Goal: Task Accomplishment & Management: Manage account settings

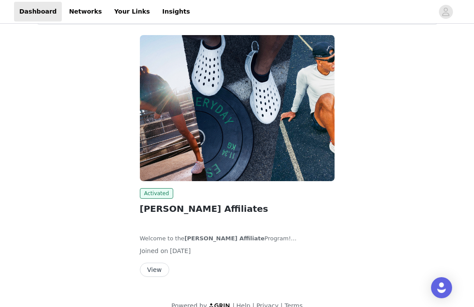
scroll to position [56, 0]
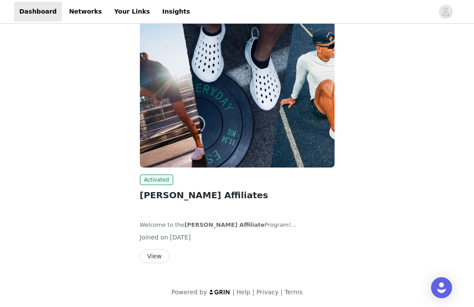
click at [154, 257] on button "View" at bounding box center [154, 256] width 29 height 14
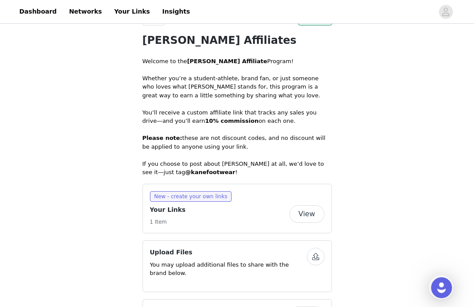
scroll to position [164, 0]
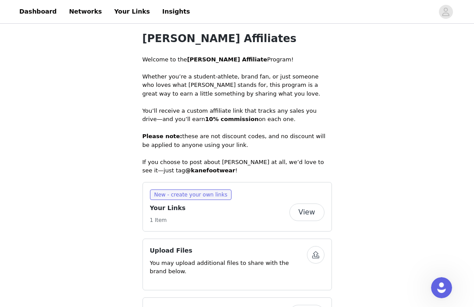
click at [309, 210] on button "View" at bounding box center [306, 212] width 35 height 18
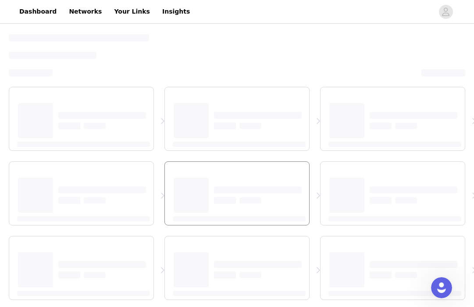
select select "12"
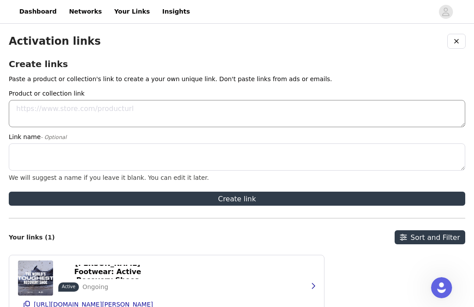
click at [115, 117] on textarea "Product or collection link" at bounding box center [237, 113] width 456 height 27
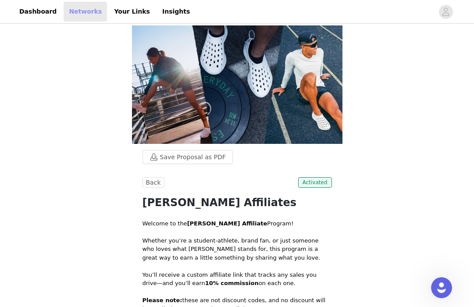
click at [75, 12] on link "Networks" at bounding box center [85, 12] width 43 height 20
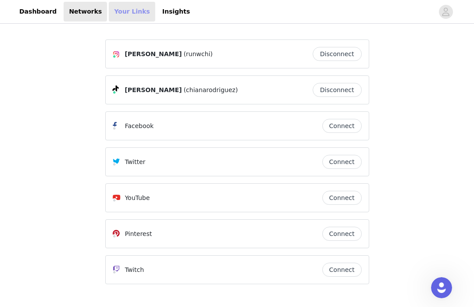
click at [110, 14] on link "Your Links" at bounding box center [132, 12] width 46 height 20
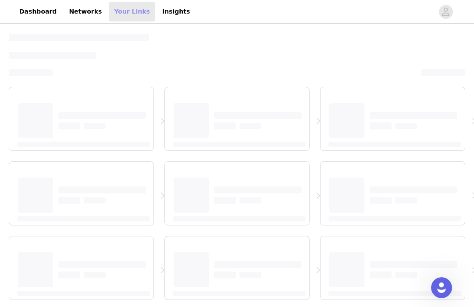
select select "12"
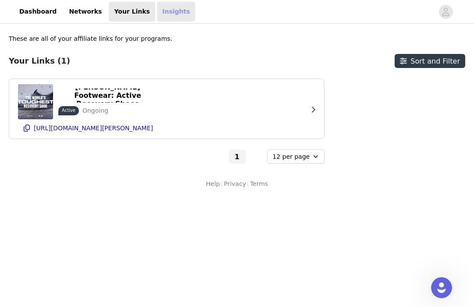
click at [158, 9] on link "Insights" at bounding box center [176, 12] width 38 height 20
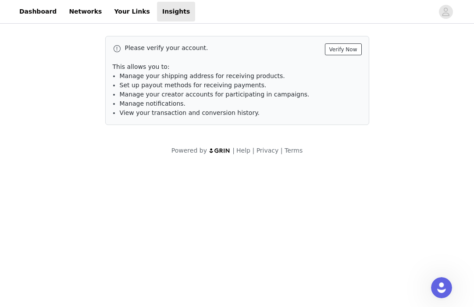
click at [338, 51] on button "Verify Now" at bounding box center [343, 49] width 37 height 12
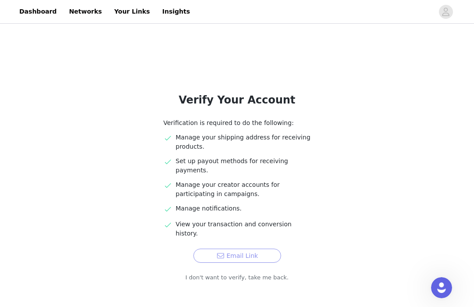
click at [221, 248] on button "Email Link" at bounding box center [237, 255] width 88 height 14
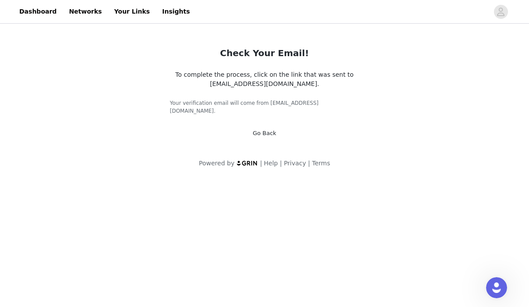
click at [275, 130] on link "Go Back" at bounding box center [265, 133] width 24 height 7
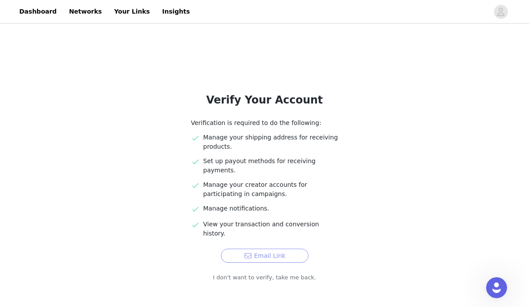
click at [244, 248] on button "Email Link" at bounding box center [265, 255] width 88 height 14
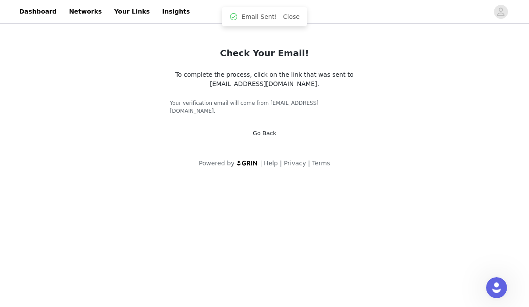
click at [256, 130] on link "Go Back" at bounding box center [265, 133] width 24 height 7
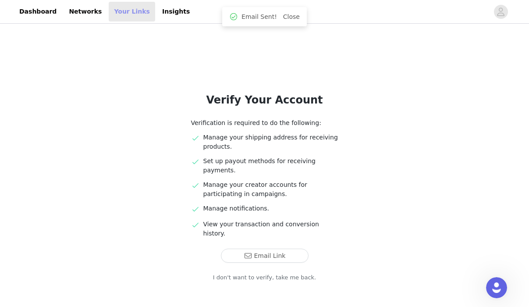
click at [128, 15] on link "Your Links" at bounding box center [132, 12] width 46 height 20
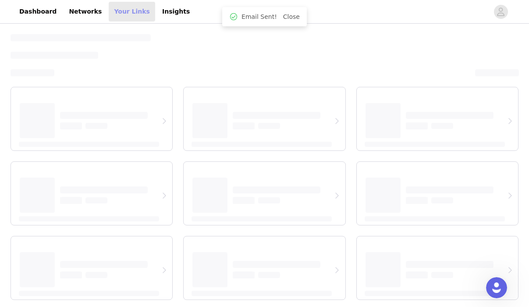
select select "12"
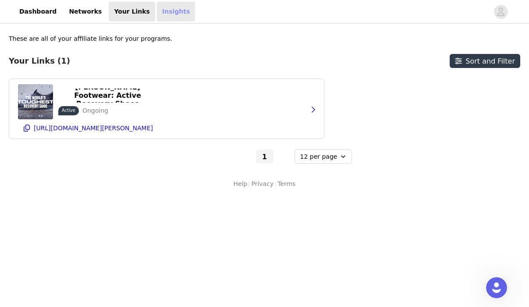
click at [157, 14] on link "Insights" at bounding box center [176, 12] width 38 height 20
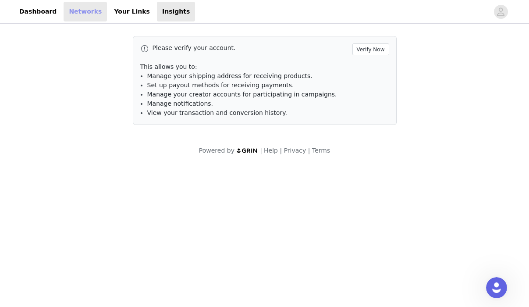
click at [78, 12] on link "Networks" at bounding box center [85, 12] width 43 height 20
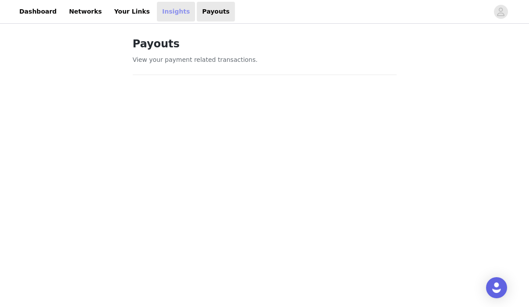
click at [167, 11] on link "Insights" at bounding box center [176, 12] width 38 height 20
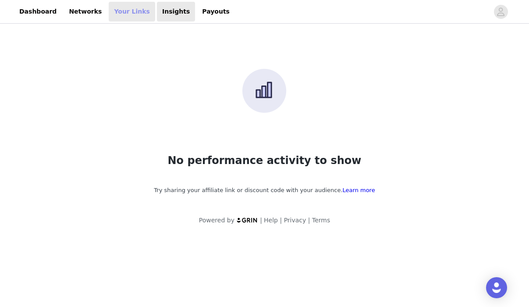
click at [128, 21] on link "Your Links" at bounding box center [132, 12] width 46 height 20
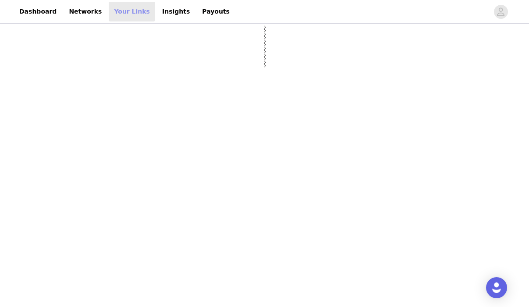
select select "12"
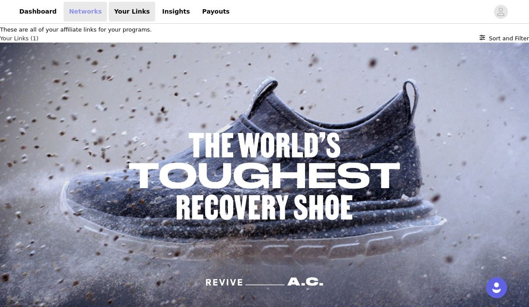
click at [79, 11] on link "Networks" at bounding box center [85, 12] width 43 height 20
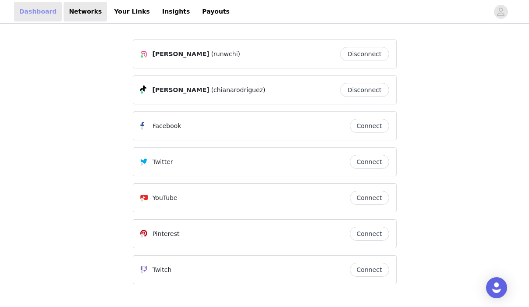
click at [52, 18] on link "Dashboard" at bounding box center [38, 12] width 48 height 20
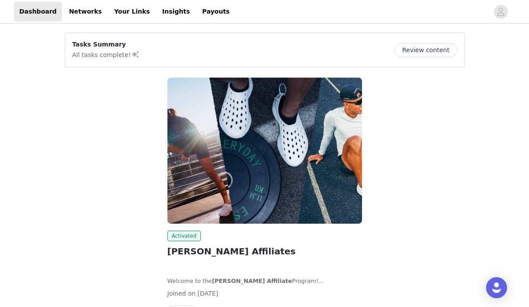
click at [420, 50] on button "Review content" at bounding box center [425, 50] width 62 height 14
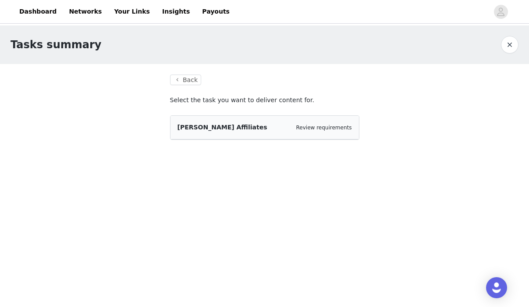
click at [221, 125] on span "[PERSON_NAME] Affiliates" at bounding box center [222, 127] width 90 height 7
click at [191, 131] on div "[PERSON_NAME] Affiliates" at bounding box center [222, 127] width 90 height 9
click at [337, 128] on link "Review requirements" at bounding box center [324, 127] width 56 height 6
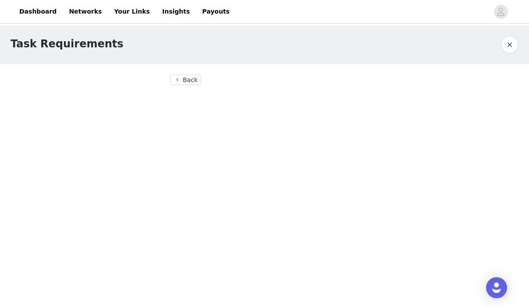
click at [193, 82] on button "Back" at bounding box center [186, 79] width 32 height 11
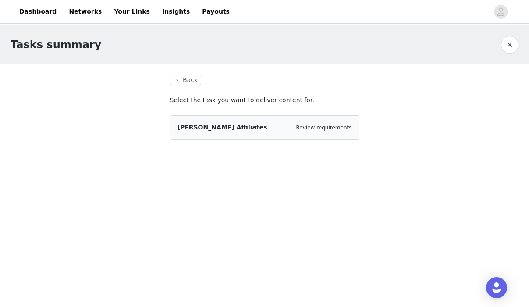
click at [324, 131] on div "Review requirements" at bounding box center [324, 127] width 56 height 9
click at [320, 129] on link "Review requirements" at bounding box center [324, 127] width 56 height 6
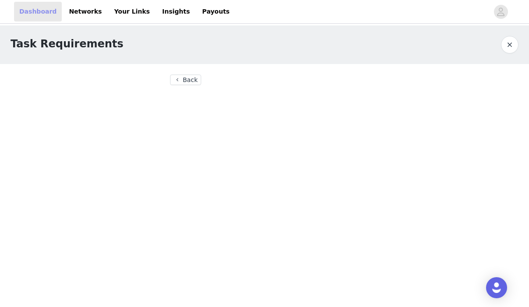
click at [30, 7] on link "Dashboard" at bounding box center [38, 12] width 48 height 20
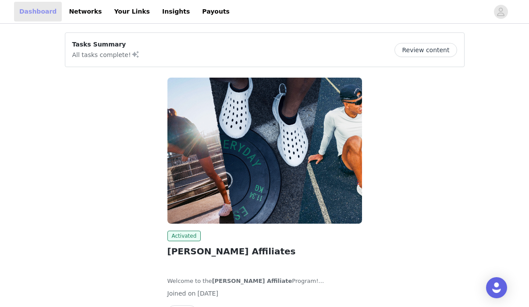
scroll to position [56, 0]
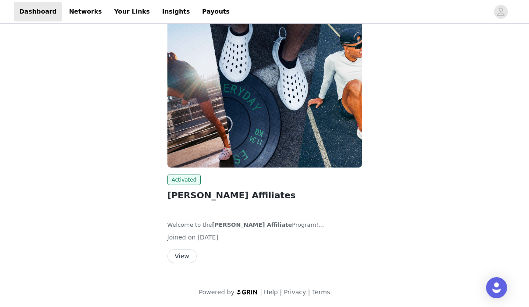
click at [192, 259] on button "View" at bounding box center [181, 256] width 29 height 14
